Goal: Transaction & Acquisition: Purchase product/service

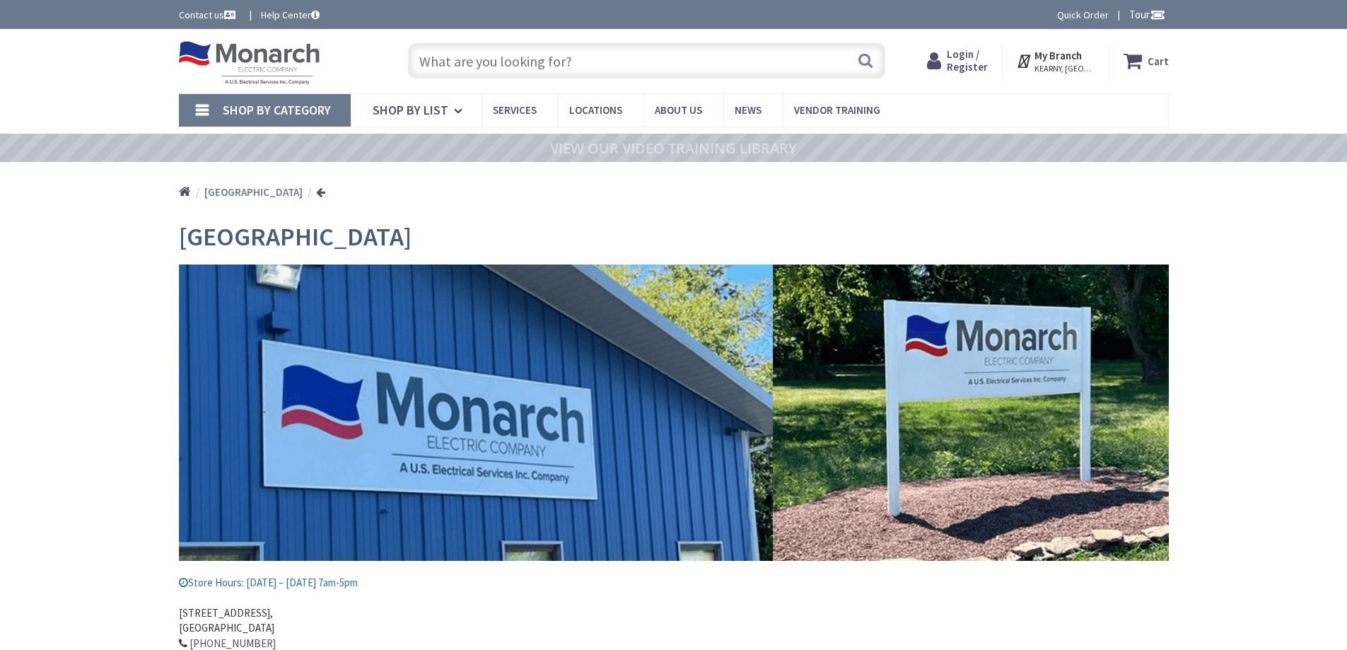
type input "[GEOGRAPHIC_DATA], [STREET_ADDRESS]"
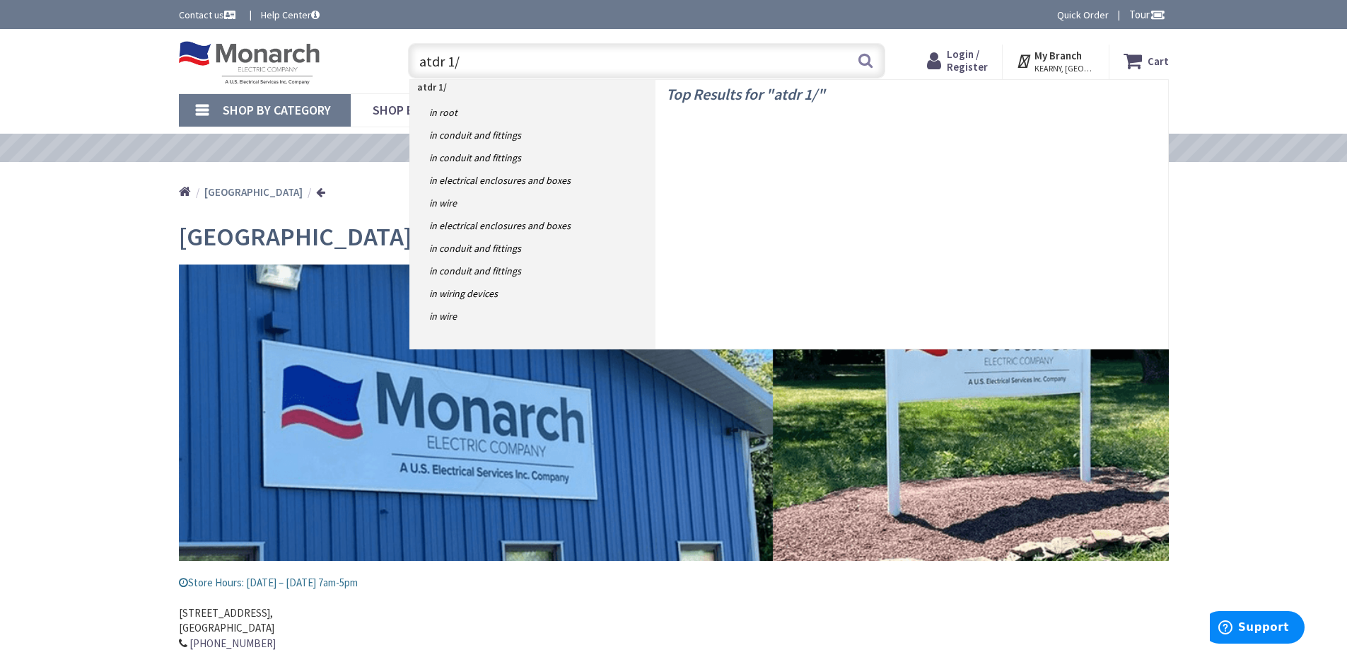
type input "atdr 1/2"
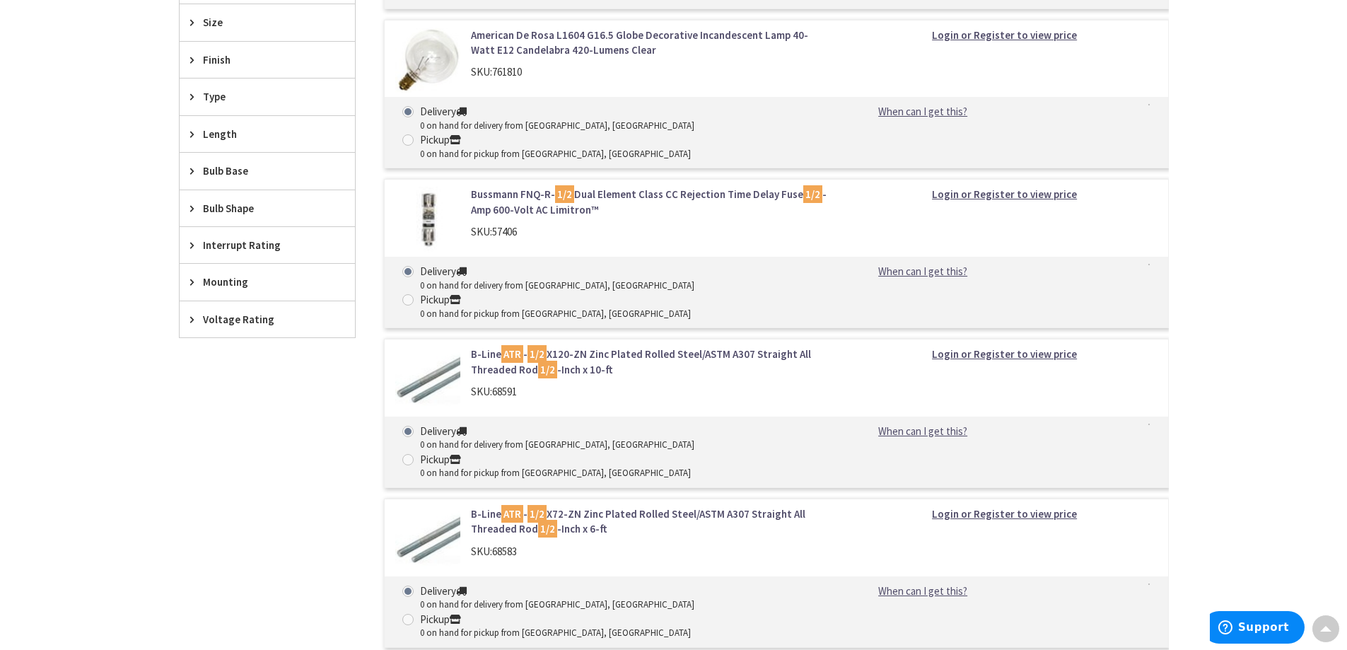
scroll to position [424, 0]
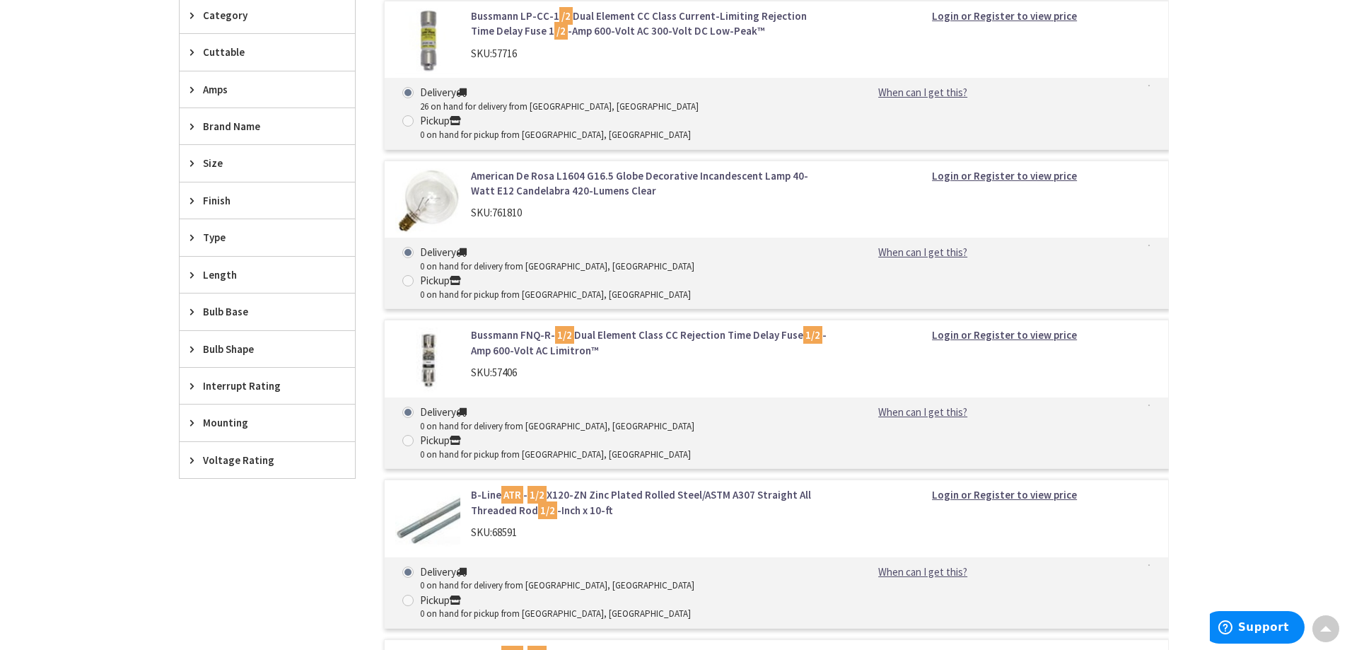
click at [622, 113] on div "Pickup" at bounding box center [555, 121] width 271 height 16
click at [415, 116] on input "Pickup 0 on hand for pickup from Kearny, NJ" at bounding box center [410, 120] width 9 height 9
radio input "true"
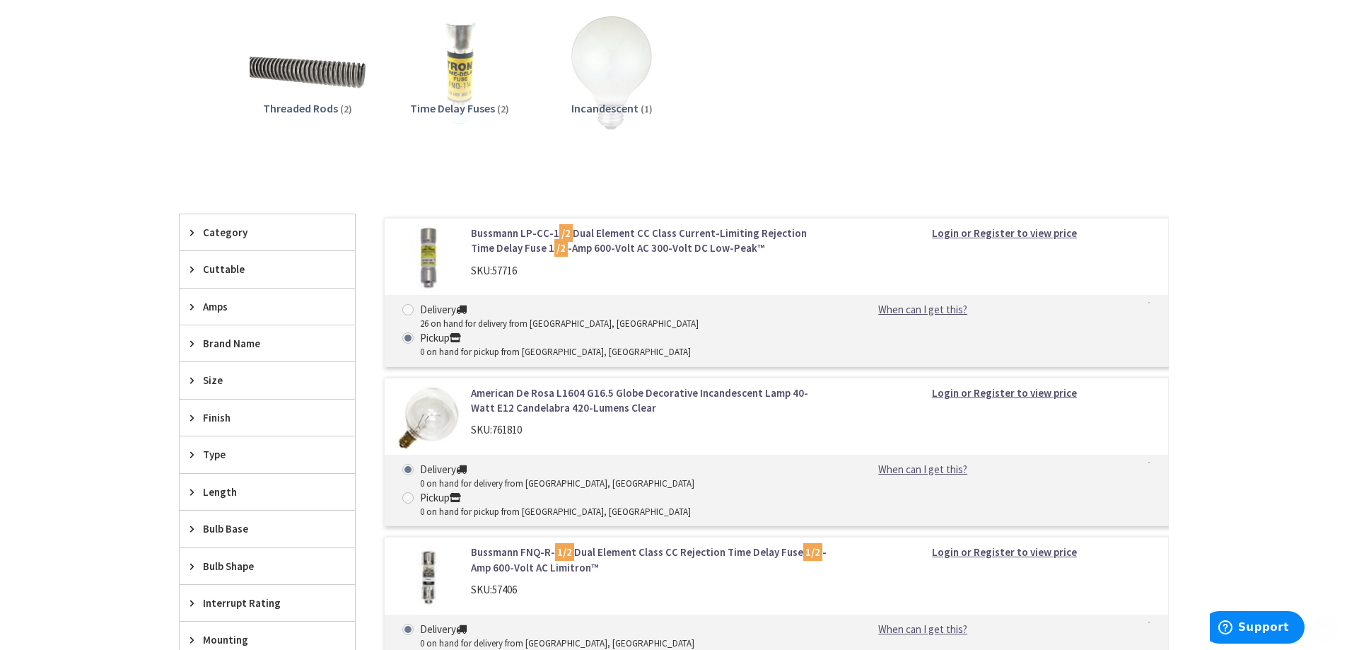
scroll to position [354, 0]
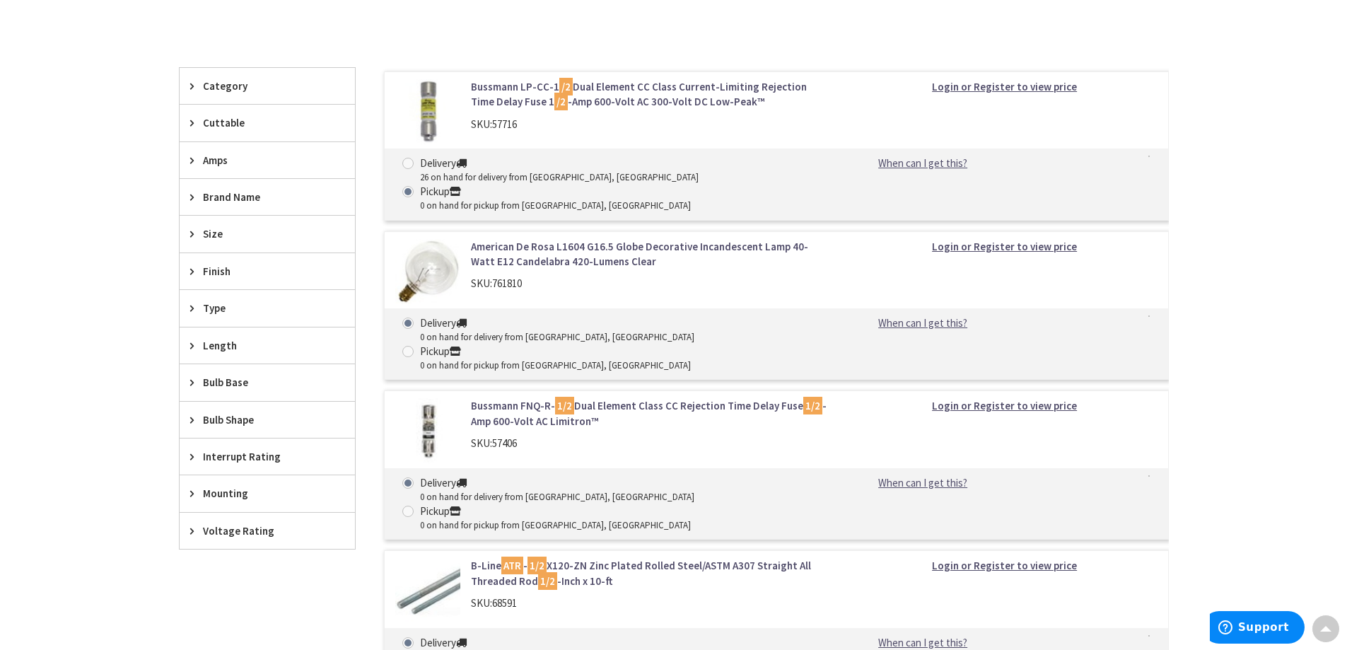
click at [624, 519] on div "0 on hand for pickup from Kearny, NJ" at bounding box center [555, 525] width 271 height 13
click at [415, 506] on input "Pickup 0 on hand for pickup from Kearny, NJ" at bounding box center [410, 510] width 9 height 9
radio input "true"
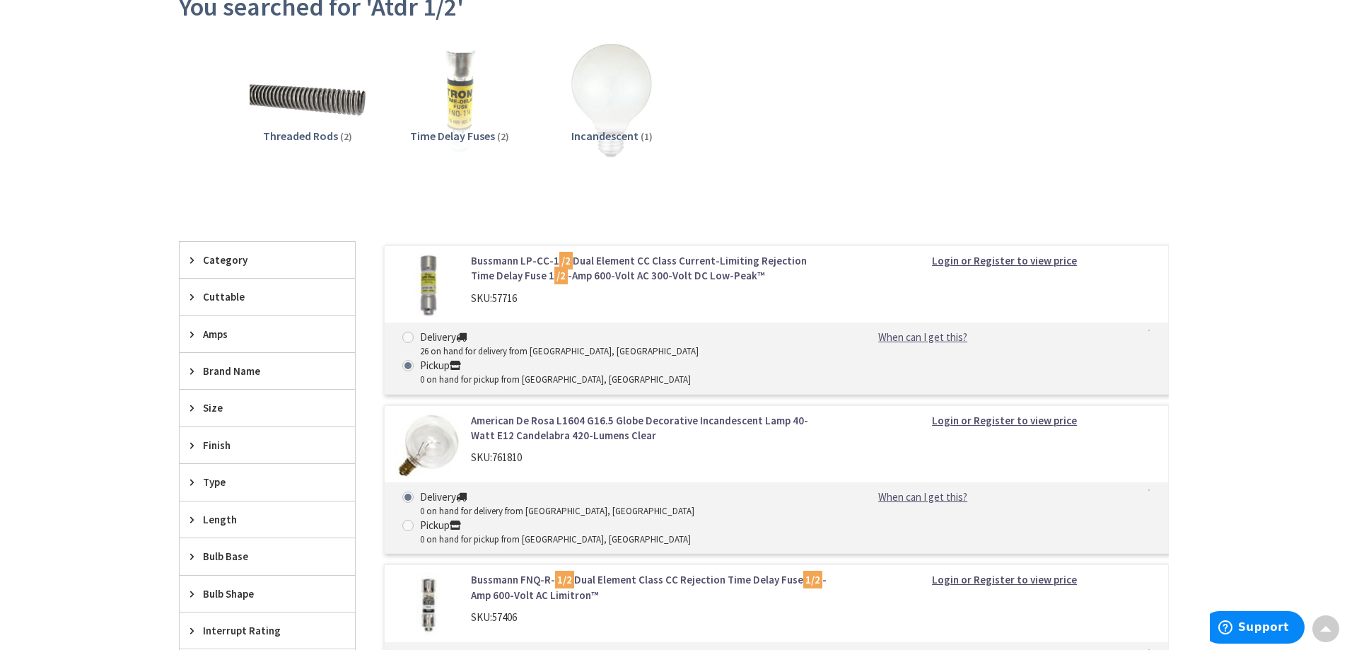
scroll to position [0, 0]
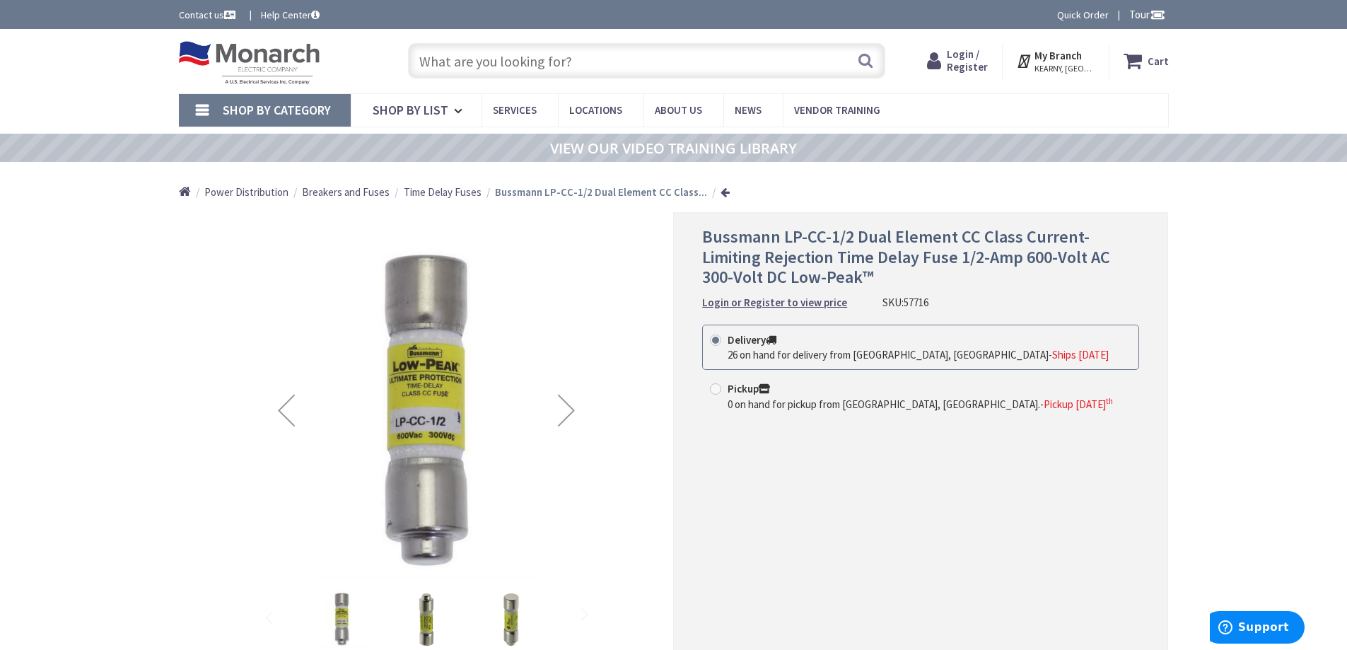
click at [914, 298] on span "57716" at bounding box center [916, 302] width 25 height 13
click at [1050, 57] on strong "My Branch" at bounding box center [1057, 55] width 47 height 13
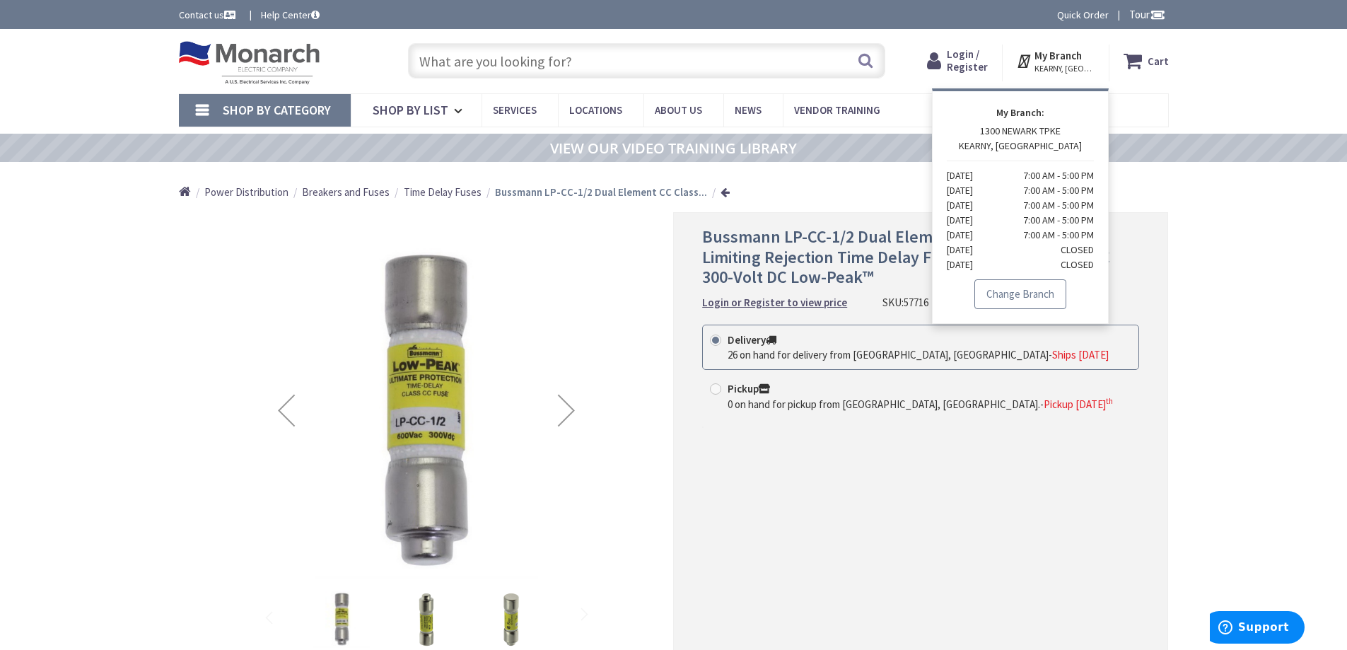
click at [1034, 293] on link "Change Branch" at bounding box center [1020, 294] width 92 height 30
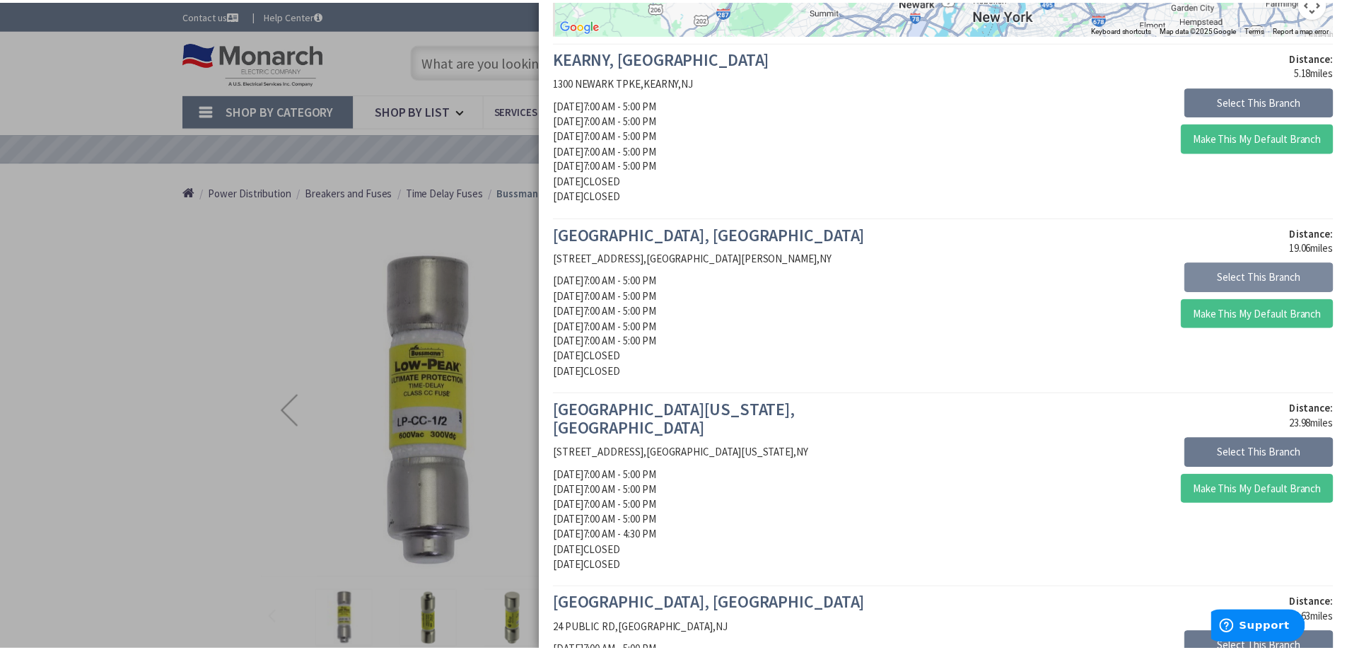
scroll to position [461, 0]
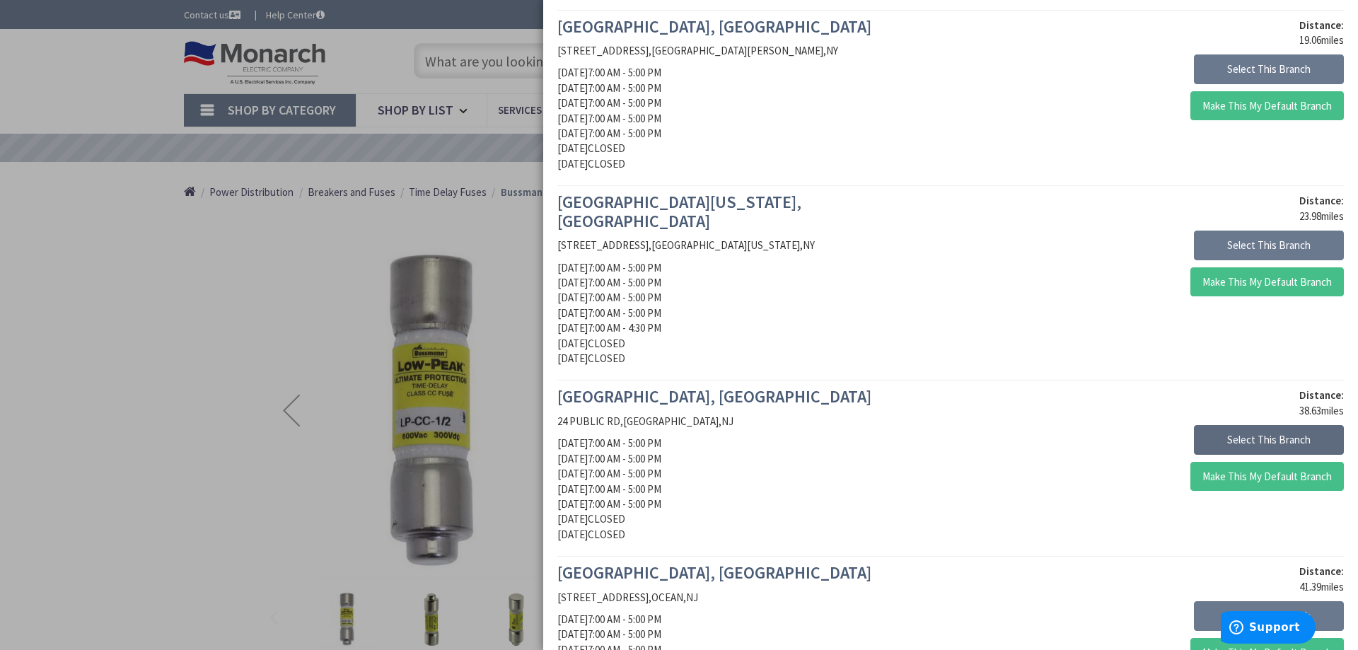
click at [1277, 428] on button "Select This Branch" at bounding box center [1269, 440] width 150 height 30
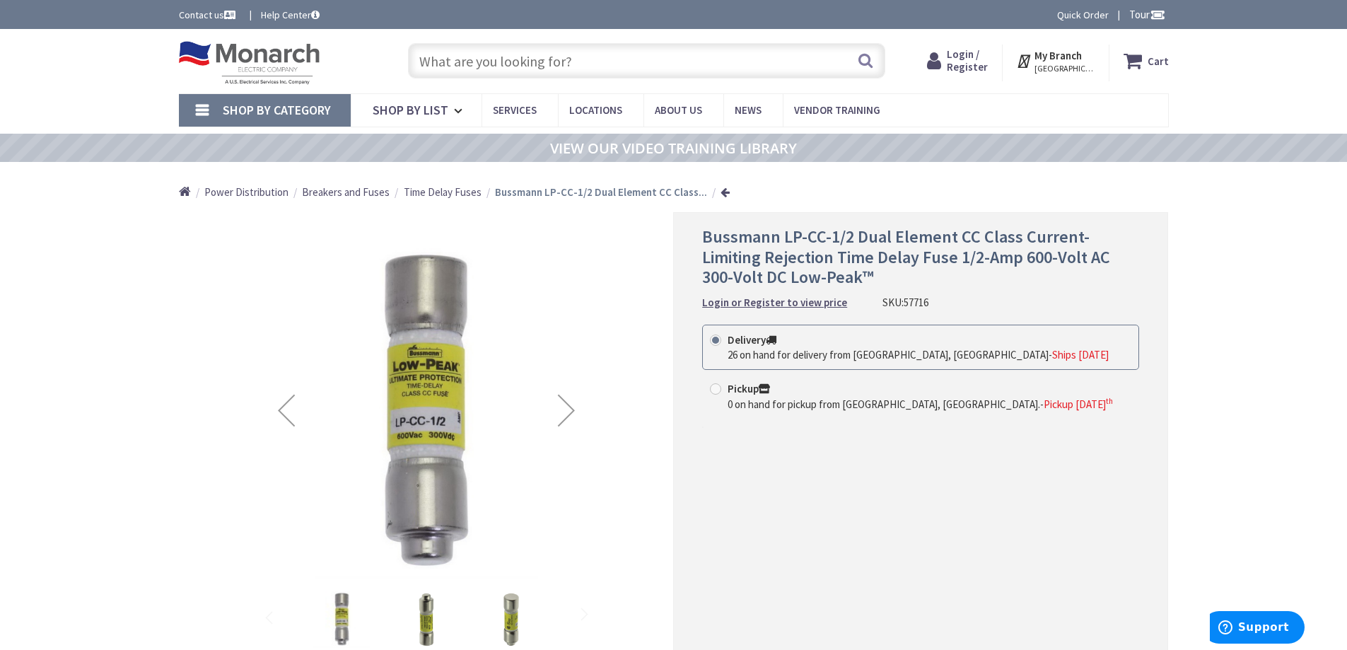
click at [1088, 49] on span "My Branch [GEOGRAPHIC_DATA], [GEOGRAPHIC_DATA]" at bounding box center [1064, 60] width 60 height 25
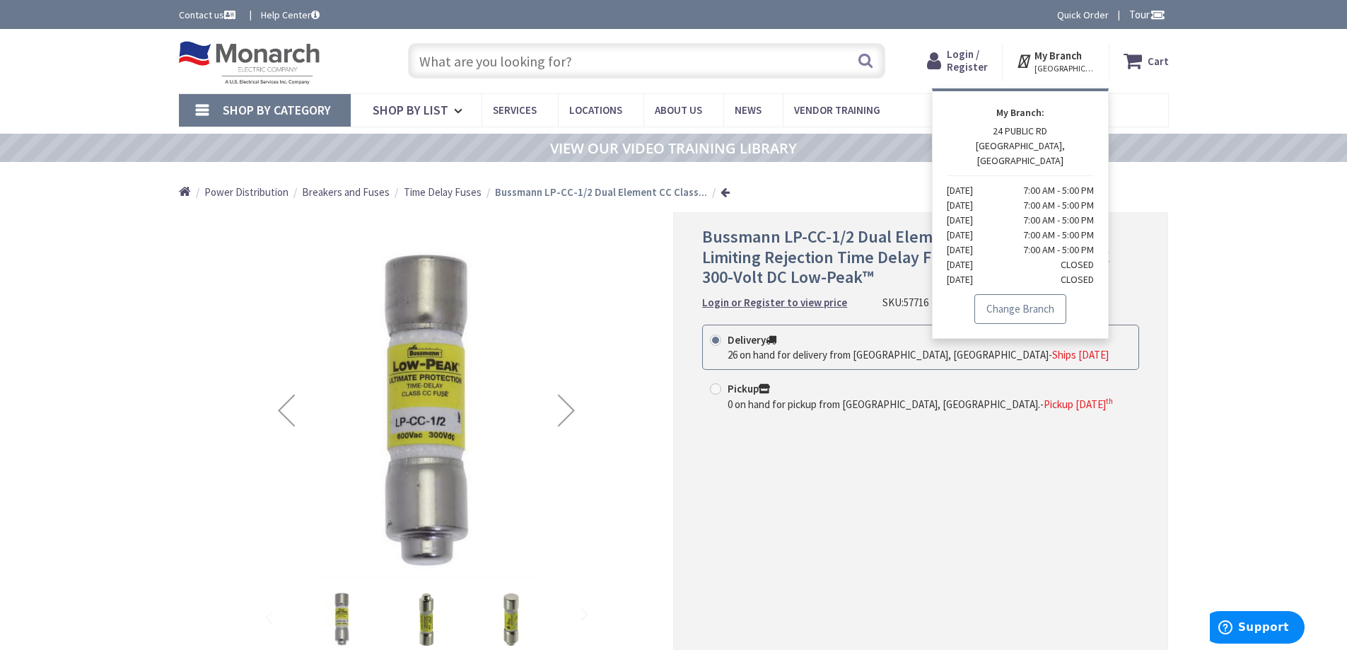
click at [1026, 296] on link "Change Branch" at bounding box center [1020, 309] width 92 height 30
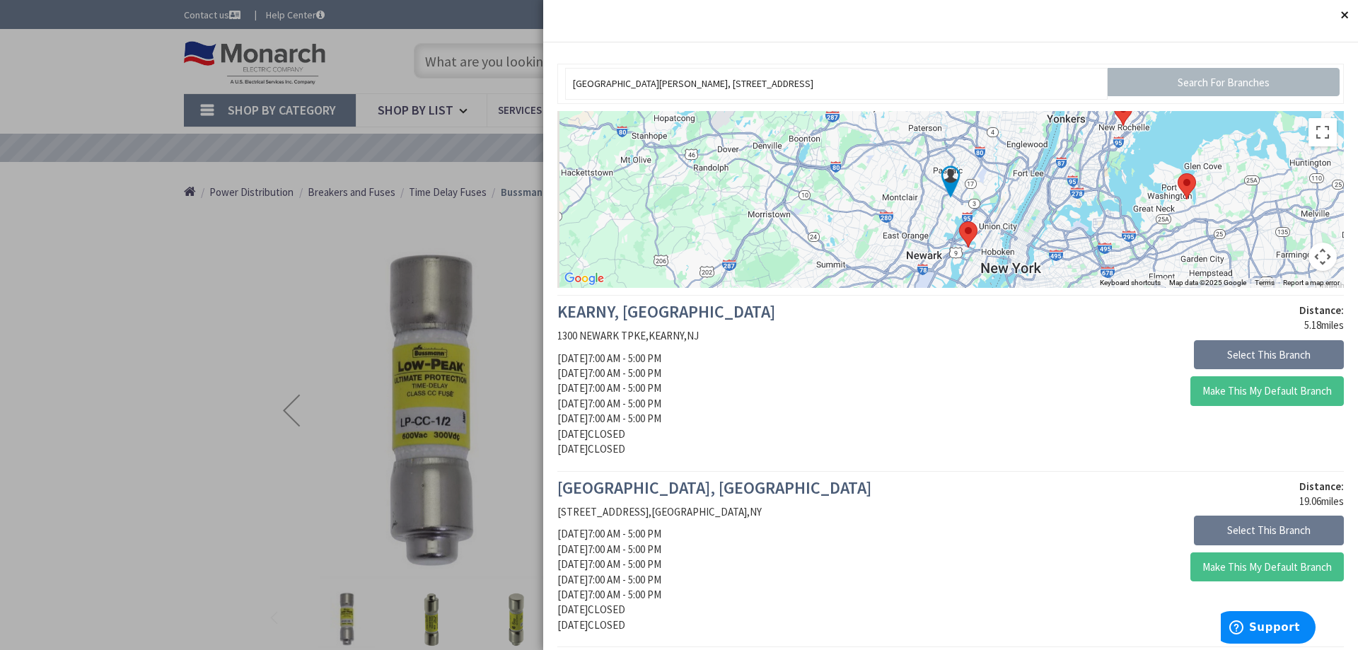
click at [1336, 14] on button "Close" at bounding box center [1343, 14] width 28 height 28
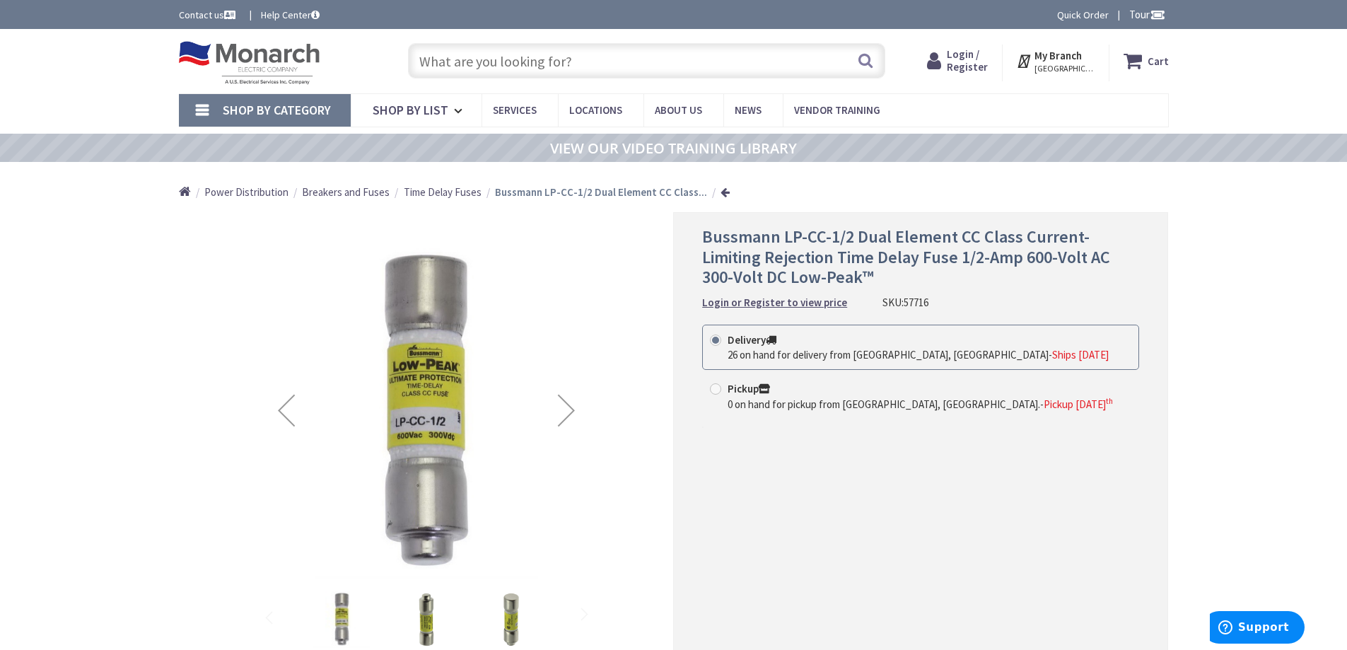
drag, startPoint x: 688, startPoint y: 236, endPoint x: 1091, endPoint y: 223, distance: 403.2
click at [1104, 226] on div "Bussmann LP-CC-1/2 Dual Element CC Class Current-Limiting Rejection Time Delay …" at bounding box center [920, 455] width 495 height 487
click at [862, 222] on div "Bussmann LP-CC-1/2 Dual Element CC Class Current-Limiting Rejection Time Delay …" at bounding box center [920, 455] width 495 height 487
drag, startPoint x: 783, startPoint y: 239, endPoint x: 851, endPoint y: 239, distance: 67.9
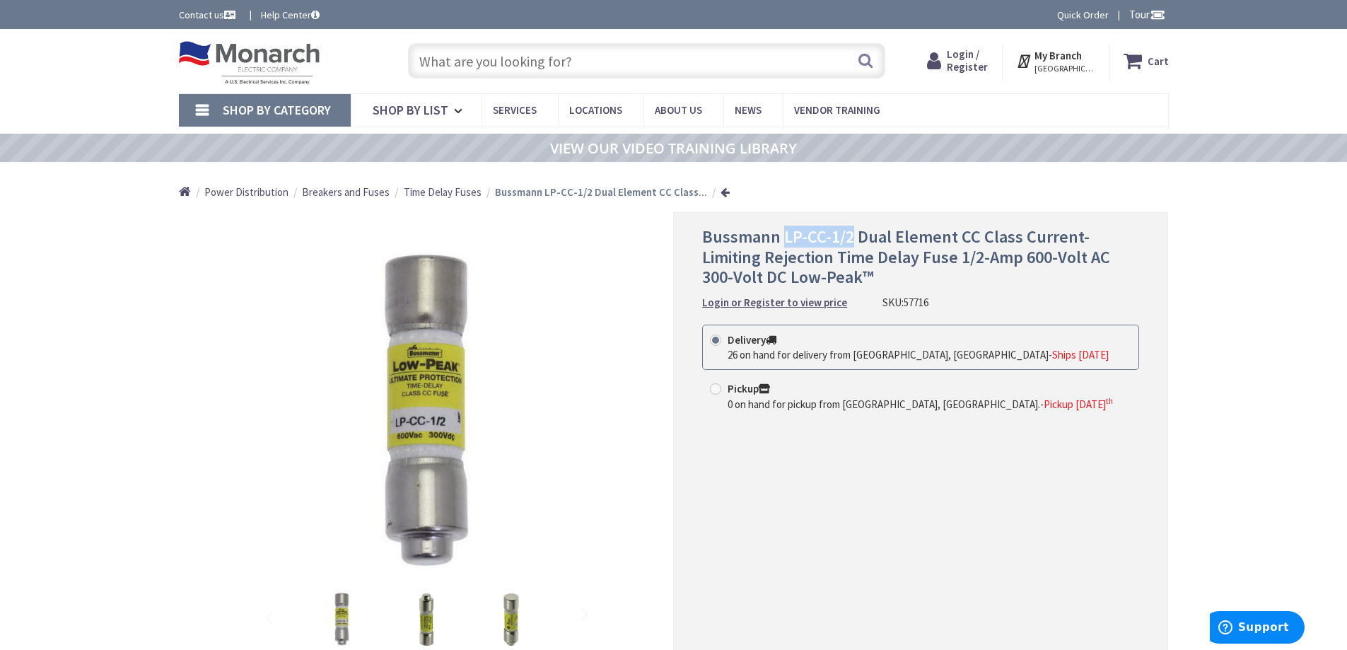
click at [851, 239] on span "Bussmann LP-CC-1/2 Dual Element CC Class Current-Limiting Rejection Time Delay …" at bounding box center [906, 257] width 408 height 63
copy span "LP-CC-1/2"
click at [698, 228] on div "Bussmann LP-CC-1/2 Dual Element CC Class Current-Limiting Rejection Time Delay …" at bounding box center [920, 455] width 495 height 487
drag, startPoint x: 703, startPoint y: 235, endPoint x: 851, endPoint y: 239, distance: 148.5
click at [851, 239] on span "Bussmann LP-CC-1/2 Dual Element CC Class Current-Limiting Rejection Time Delay …" at bounding box center [906, 257] width 408 height 63
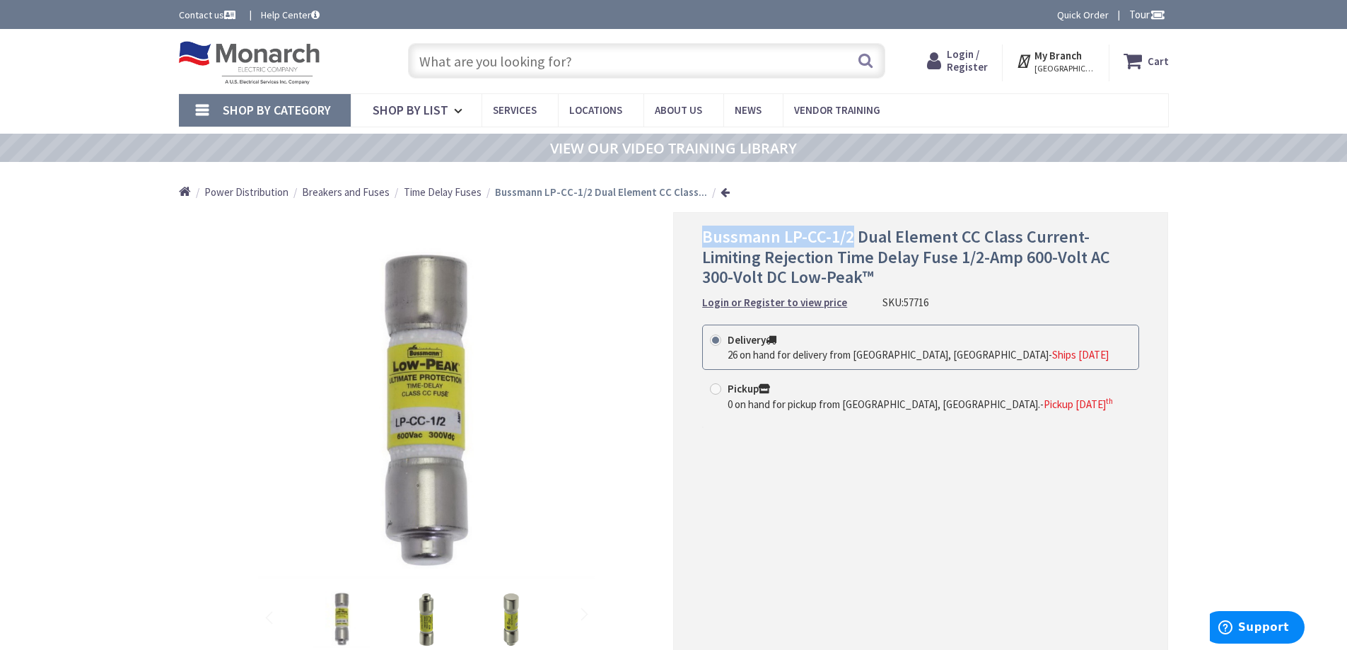
copy span "Bussmann LP-CC-1/2"
